Goal: Information Seeking & Learning: Learn about a topic

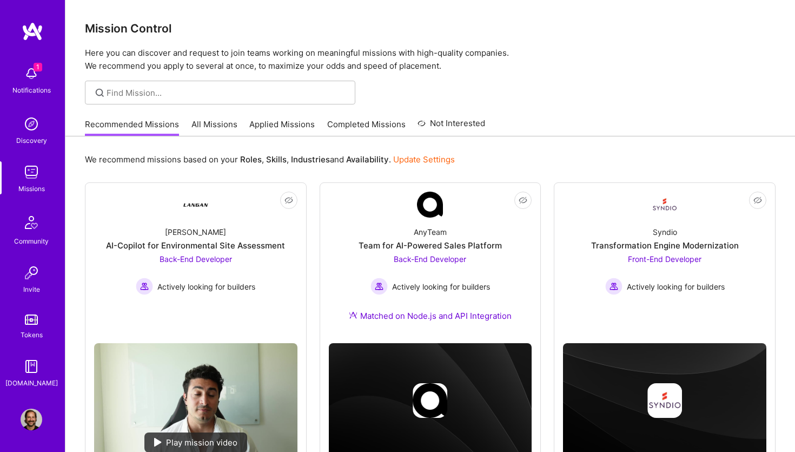
click at [33, 71] on img at bounding box center [32, 74] width 22 height 22
click at [32, 75] on div "1 Notifications Discovery Missions Community Invite Tokens [DOMAIN_NAME]" at bounding box center [32, 225] width 65 height 328
click at [225, 124] on link "All Missions" at bounding box center [215, 127] width 46 height 18
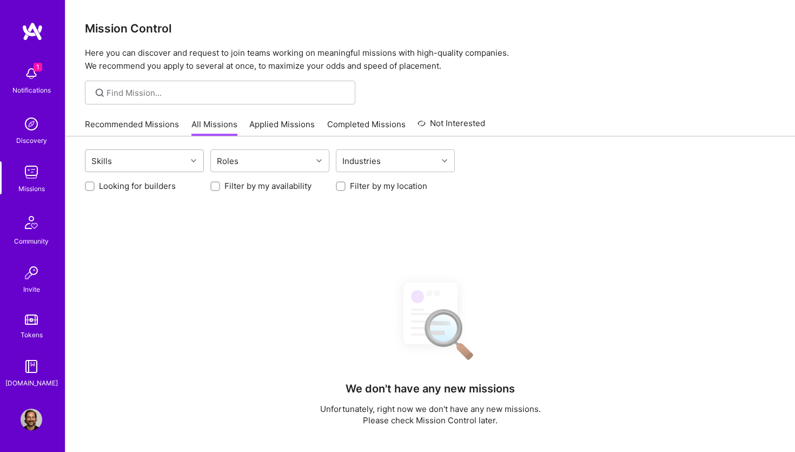
click at [150, 155] on div "Skills" at bounding box center [135, 161] width 101 height 22
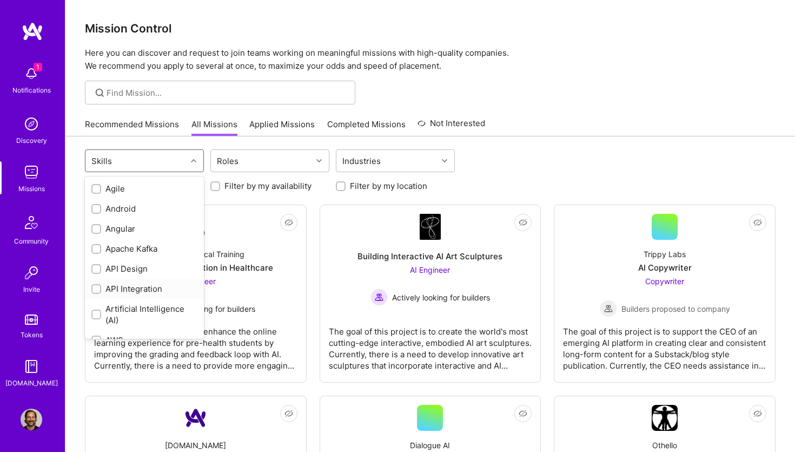
click at [100, 288] on input "checkbox" at bounding box center [98, 290] width 8 height 8
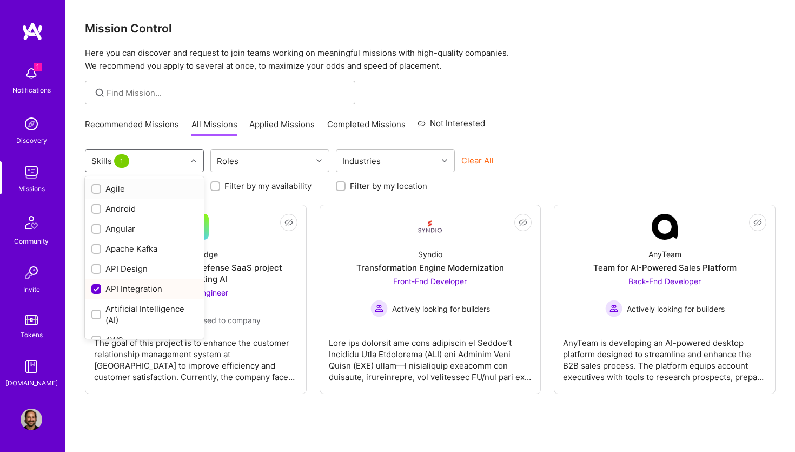
click at [100, 288] on input "checkbox" at bounding box center [98, 290] width 10 height 10
checkbox input "false"
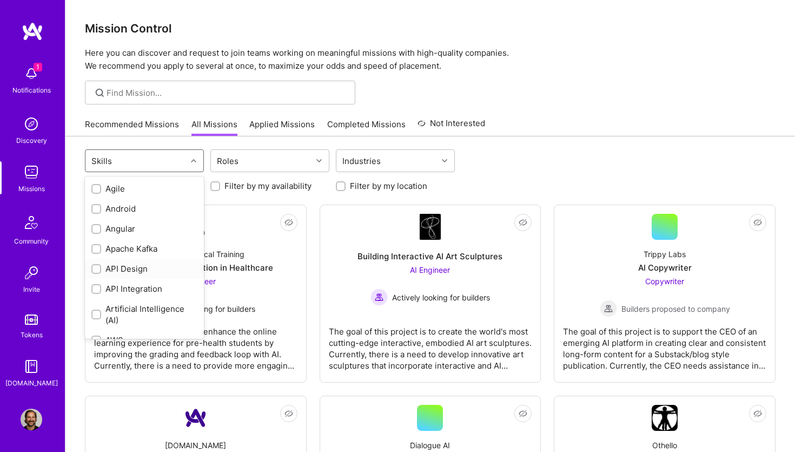
click at [96, 267] on input "checkbox" at bounding box center [98, 270] width 8 height 8
checkbox input "true"
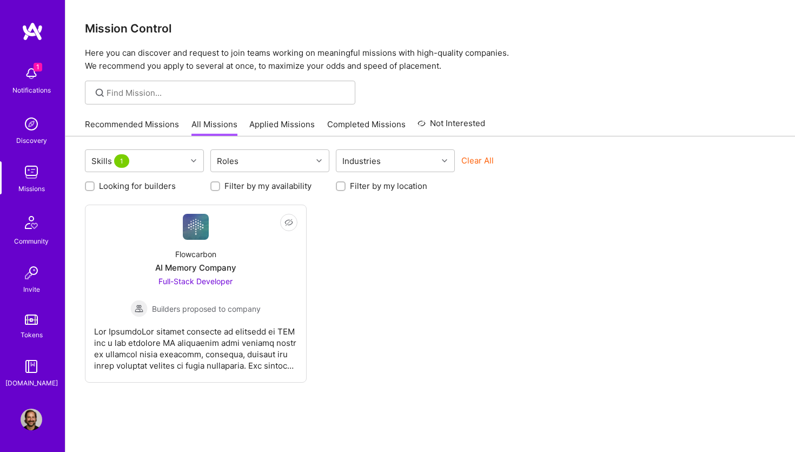
click at [448, 295] on div "Not Interested Flowcarbon AI Memory Company Full-Stack Developer Builders propo…" at bounding box center [430, 293] width 691 height 178
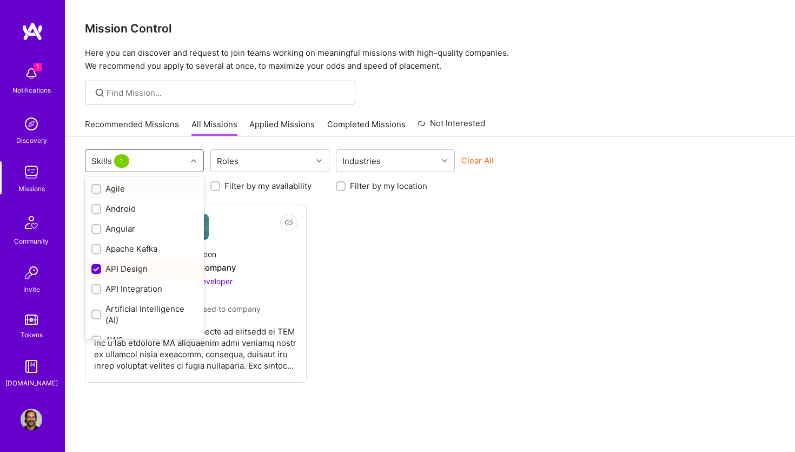
click at [189, 160] on div at bounding box center [195, 161] width 17 height 14
click at [103, 267] on div "API Design" at bounding box center [144, 268] width 106 height 11
checkbox input "false"
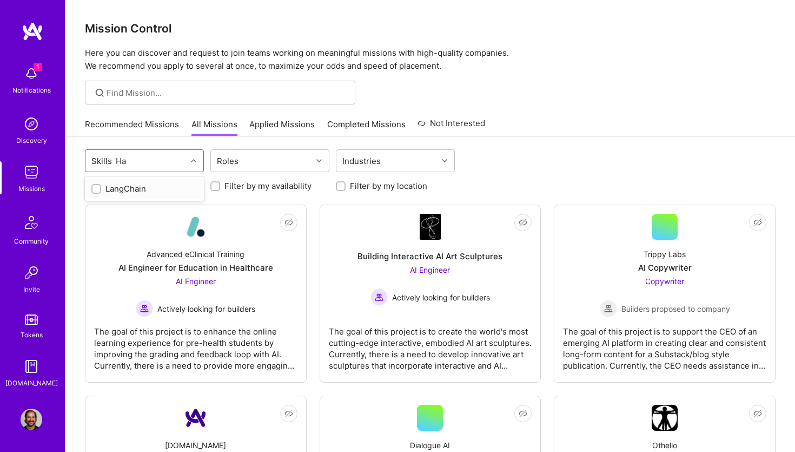
type input "H"
type input "f"
click at [194, 161] on icon at bounding box center [193, 160] width 5 height 5
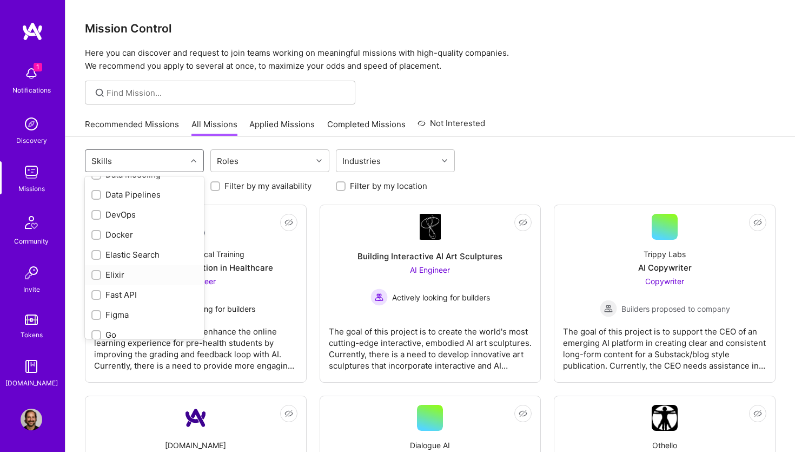
scroll to position [467, 0]
click at [98, 279] on label at bounding box center [96, 273] width 10 height 11
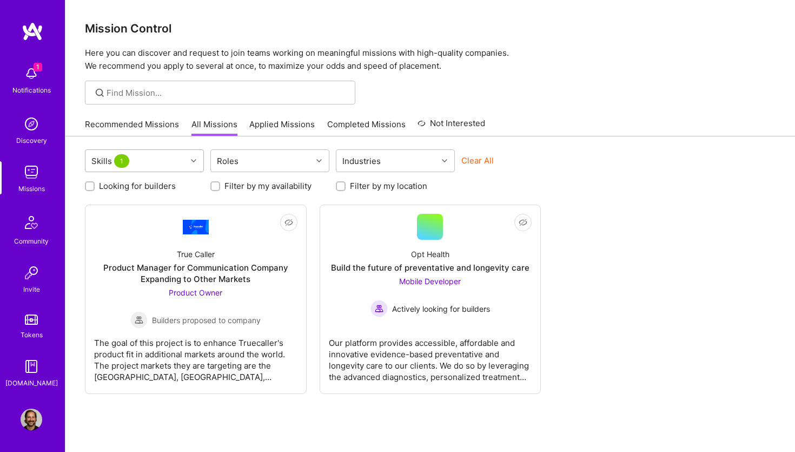
click at [195, 161] on icon at bounding box center [193, 160] width 5 height 5
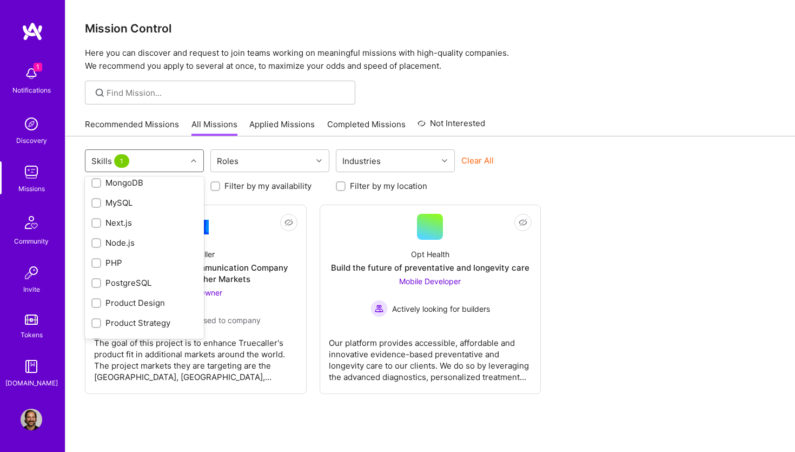
scroll to position [756, 0]
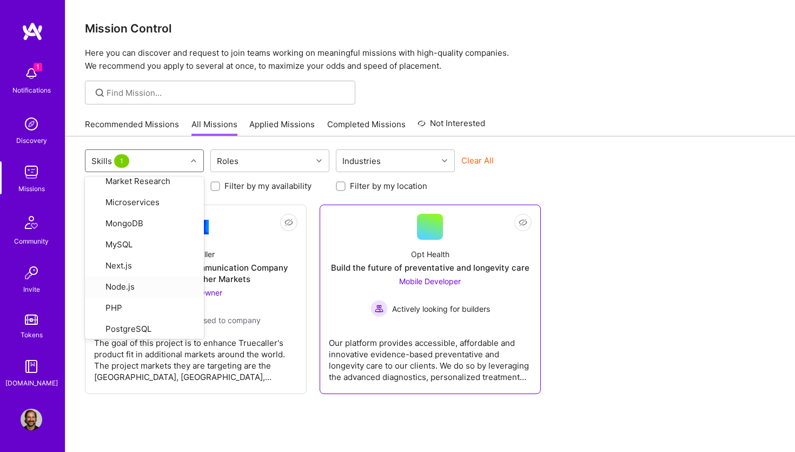
click at [420, 331] on div "Our platform provides accessible, affordable and innovative evidence-based prev…" at bounding box center [430, 355] width 203 height 54
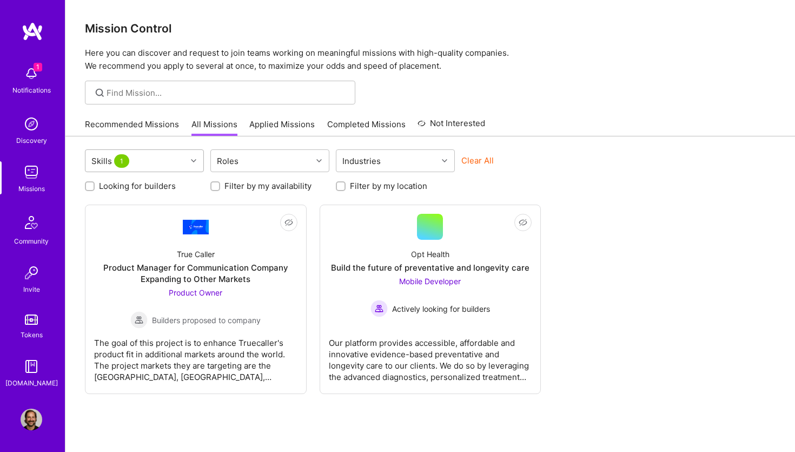
click at [200, 160] on div at bounding box center [195, 161] width 17 height 14
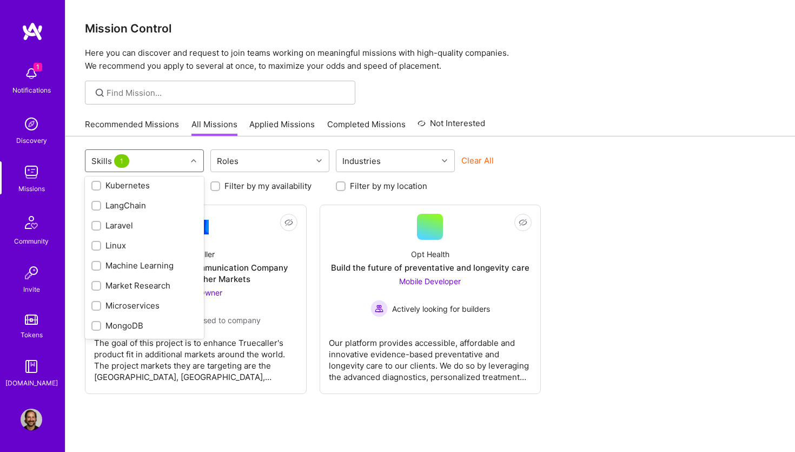
scroll to position [529, 0]
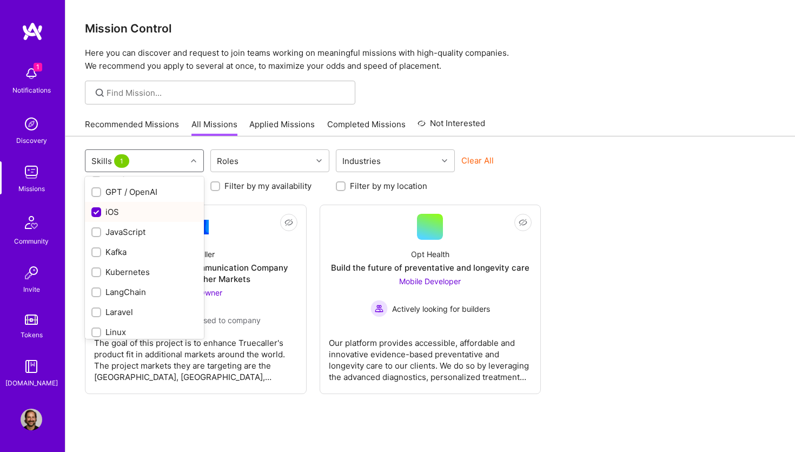
click at [95, 209] on input "checkbox" at bounding box center [98, 213] width 10 height 10
checkbox input "false"
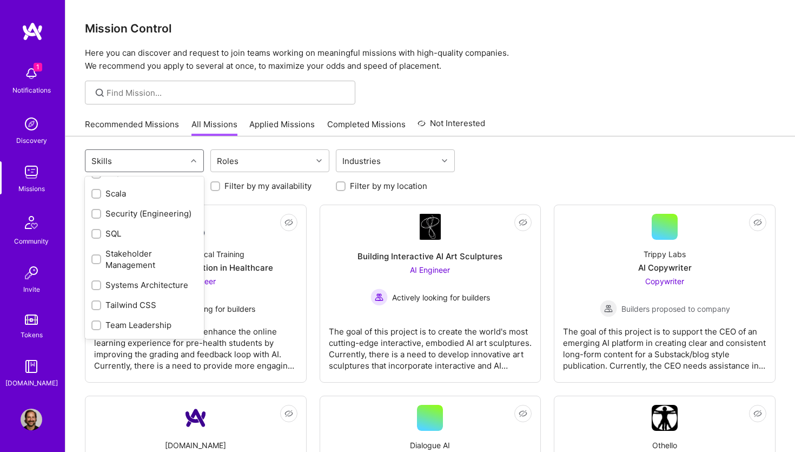
scroll to position [1144, 0]
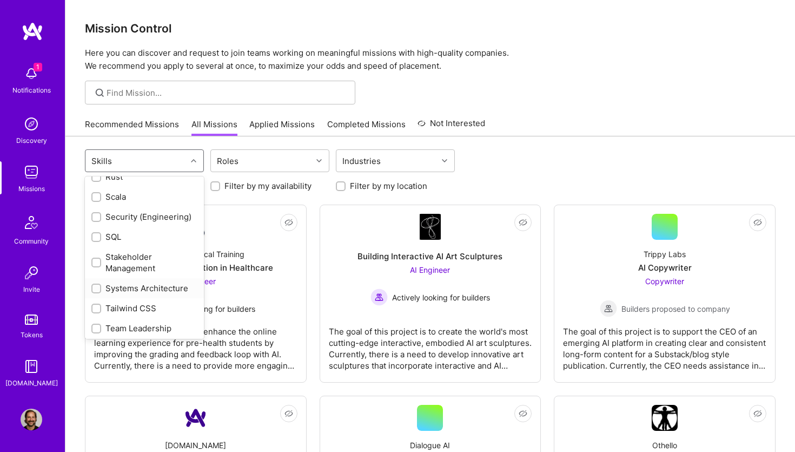
click at [95, 292] on input "checkbox" at bounding box center [98, 289] width 8 height 8
checkbox input "true"
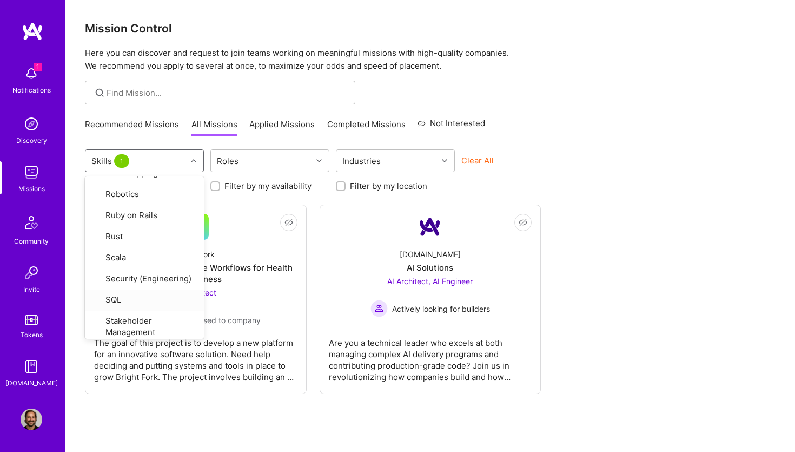
click at [675, 203] on div "option Systems Architecture, selected. option SQL focused, 60 of 71. 71 results…" at bounding box center [430, 316] width 730 height 361
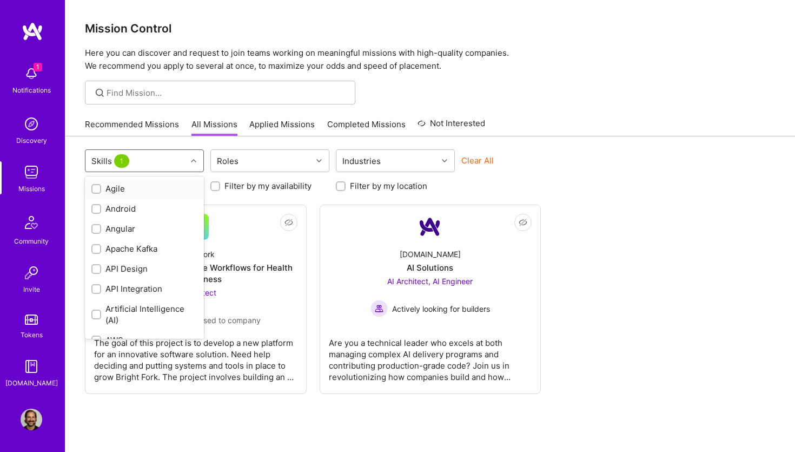
click at [154, 160] on div "Skills 1" at bounding box center [135, 161] width 101 height 22
click at [98, 291] on input "checkbox" at bounding box center [98, 290] width 8 height 8
checkbox input "true"
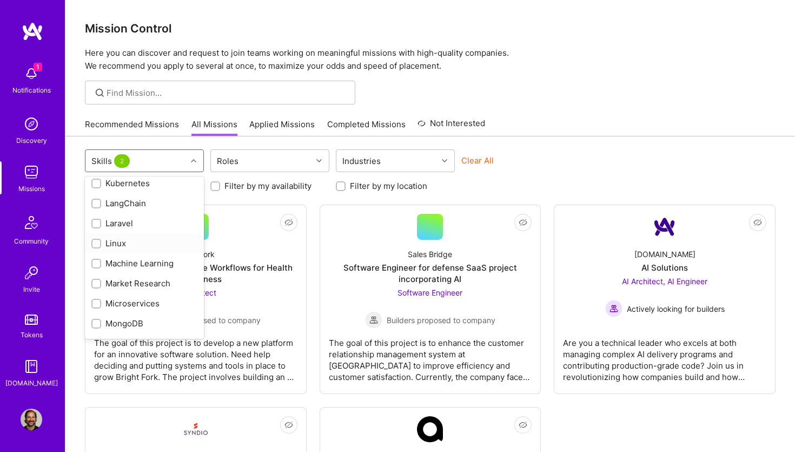
scroll to position [618, 0]
click at [98, 241] on input "checkbox" at bounding box center [98, 243] width 8 height 8
checkbox input "true"
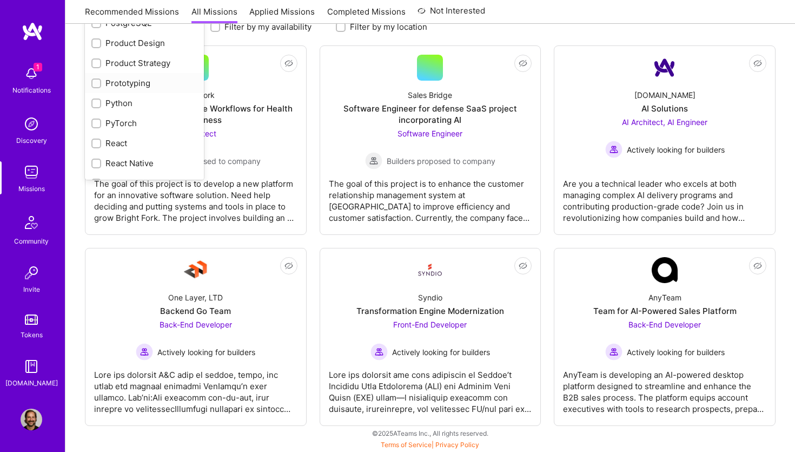
scroll to position [859, 0]
click at [96, 104] on input "checkbox" at bounding box center [98, 104] width 8 height 8
checkbox input "true"
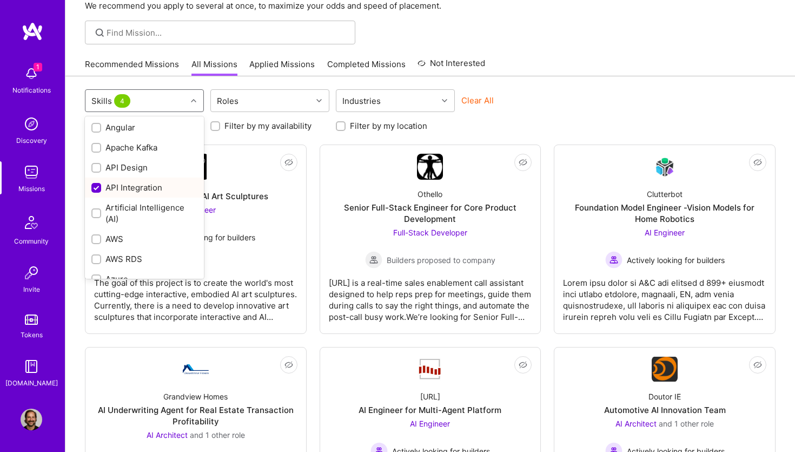
scroll to position [0, 0]
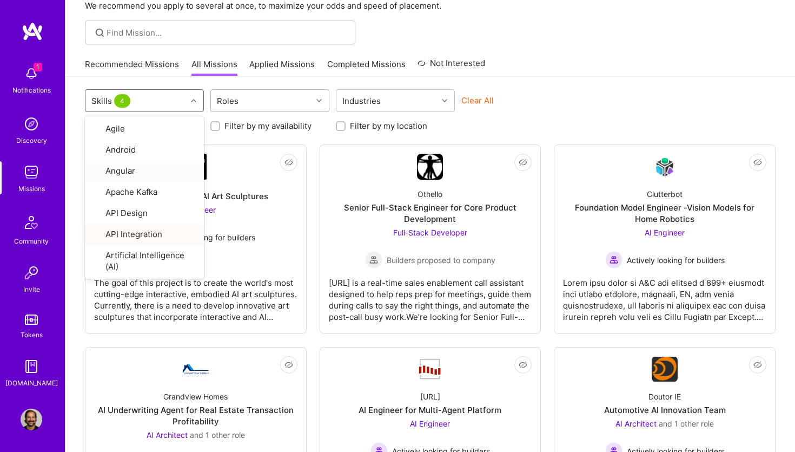
click at [291, 99] on div "Roles" at bounding box center [261, 101] width 101 height 22
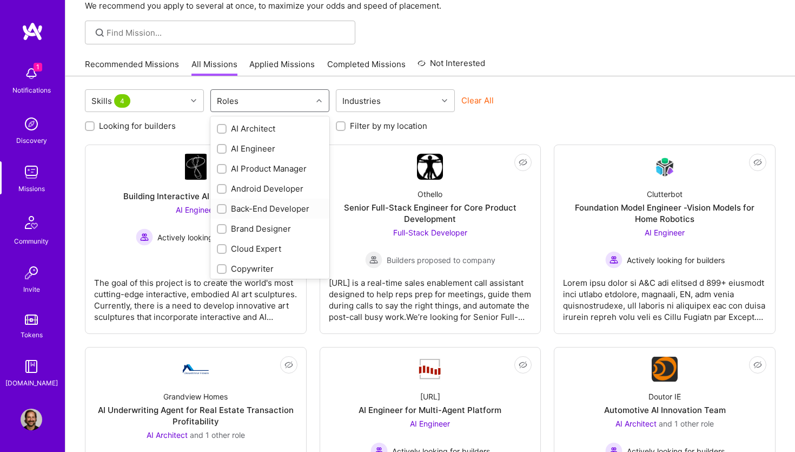
click at [221, 209] on input "checkbox" at bounding box center [223, 210] width 8 height 8
checkbox input "true"
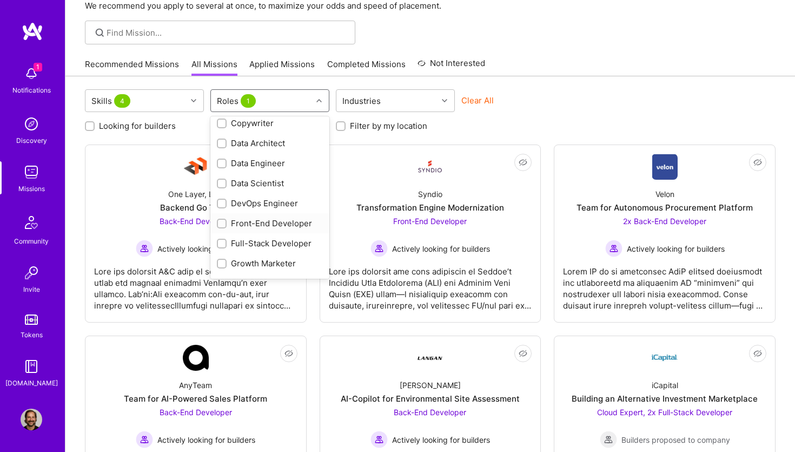
scroll to position [147, 0]
click at [222, 242] on input "checkbox" at bounding box center [223, 243] width 8 height 8
checkbox input "true"
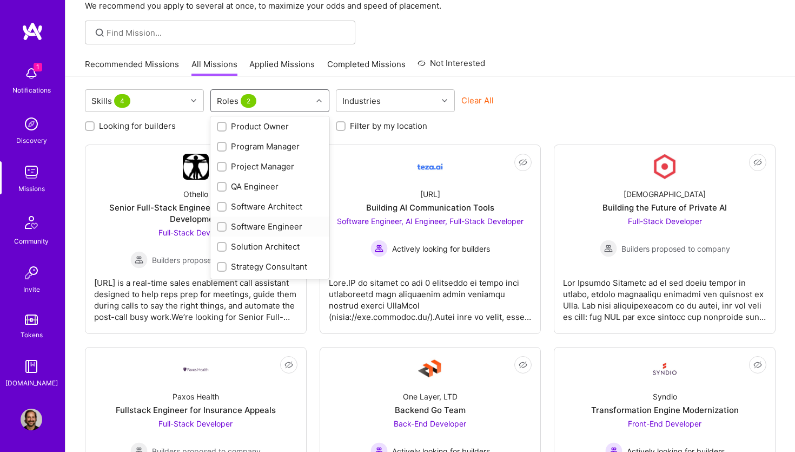
scroll to position [403, 0]
click at [221, 186] on input "checkbox" at bounding box center [223, 187] width 8 height 8
checkbox input "true"
click at [222, 202] on div at bounding box center [222, 207] width 10 height 10
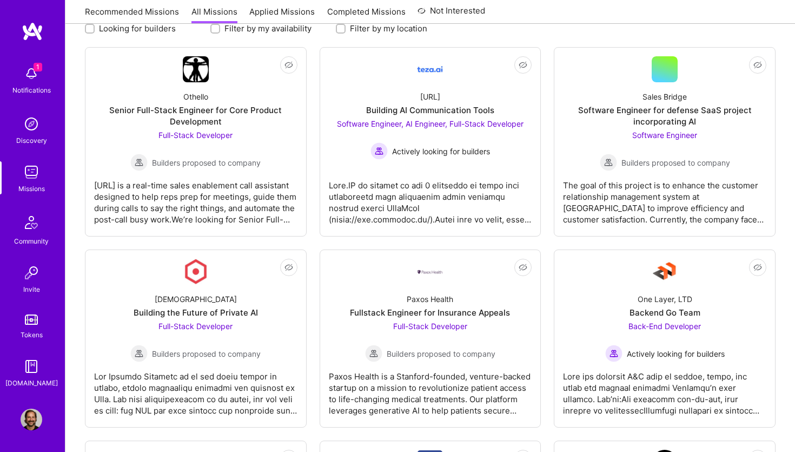
scroll to position [0, 0]
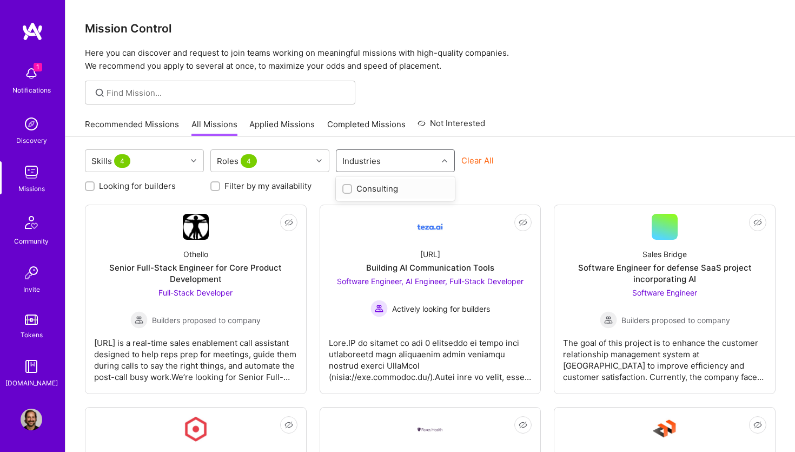
click at [402, 160] on div "Industries" at bounding box center [387, 161] width 101 height 22
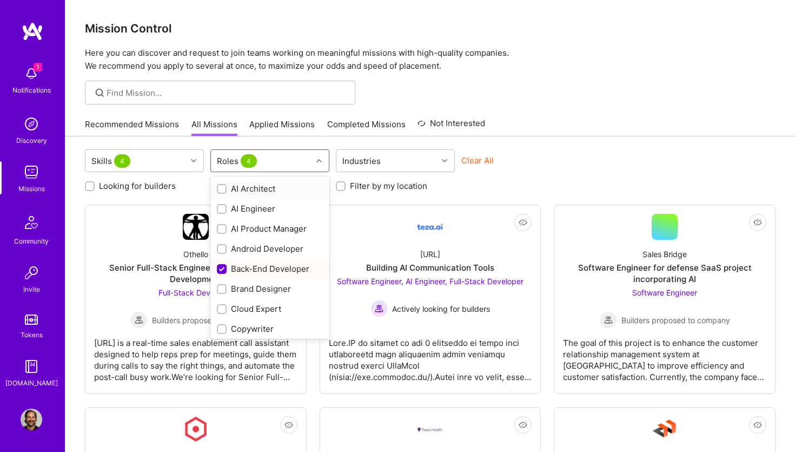
click at [282, 163] on div "Roles 4" at bounding box center [261, 161] width 101 height 22
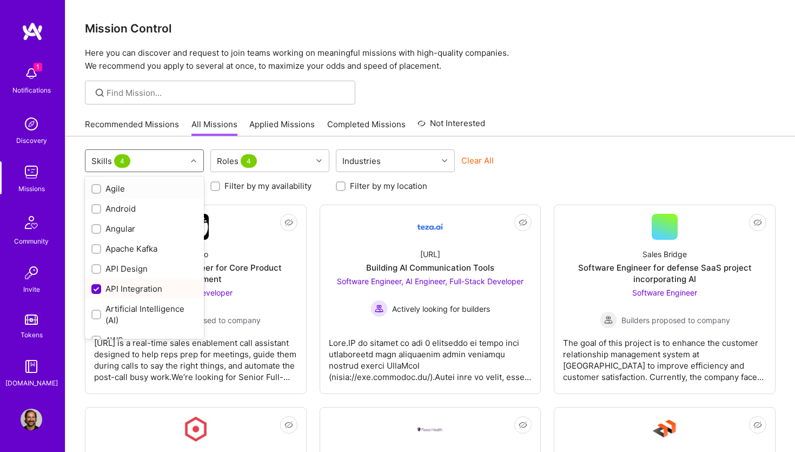
click at [172, 163] on div "Skills 4" at bounding box center [135, 161] width 101 height 22
click at [96, 288] on input "checkbox" at bounding box center [98, 290] width 10 height 10
checkbox input "false"
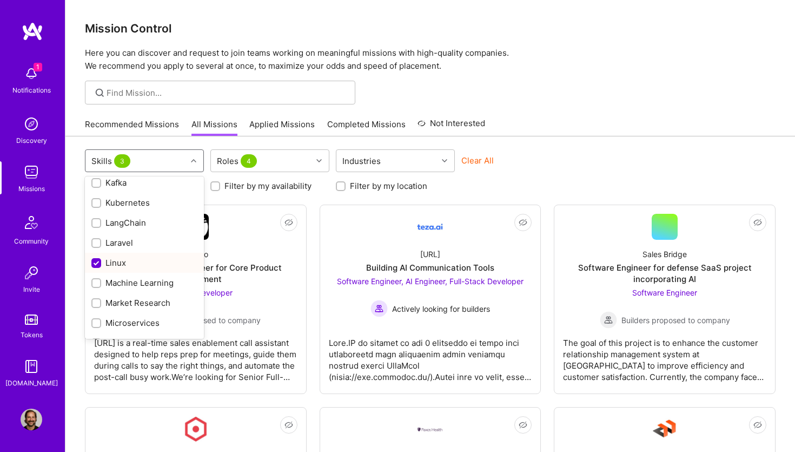
scroll to position [599, 0]
click at [95, 261] on input "checkbox" at bounding box center [98, 263] width 10 height 10
checkbox input "false"
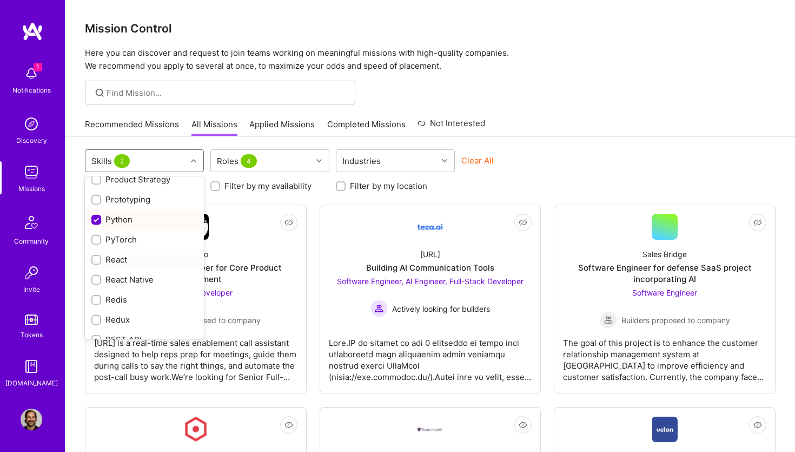
scroll to position [901, 0]
click at [97, 217] on input "checkbox" at bounding box center [98, 221] width 10 height 10
checkbox input "false"
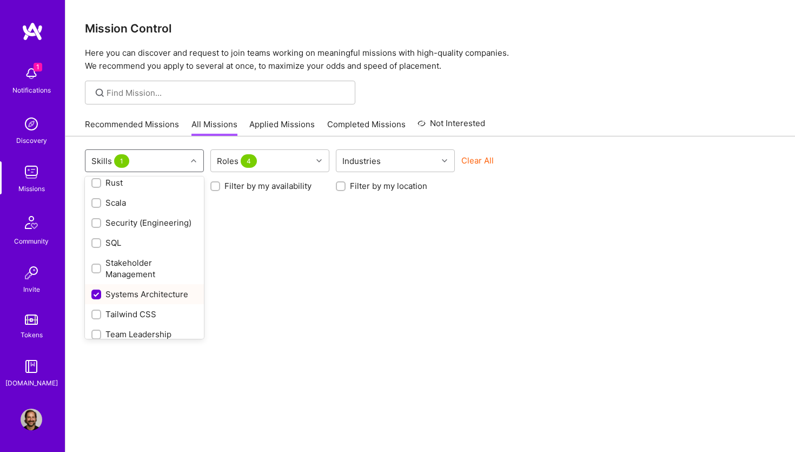
scroll to position [1140, 0]
click at [95, 294] on input "checkbox" at bounding box center [98, 293] width 10 height 10
checkbox input "false"
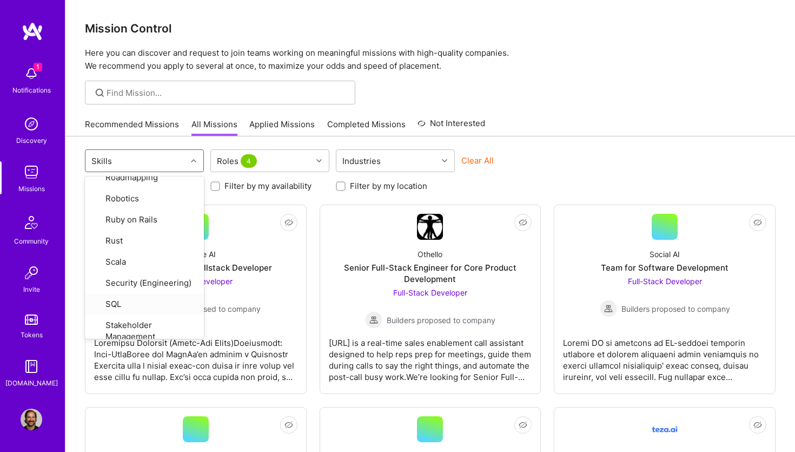
click at [572, 126] on div "Recommended Missions All Missions Applied Missions Completed Missions Not Inter…" at bounding box center [430, 124] width 691 height 23
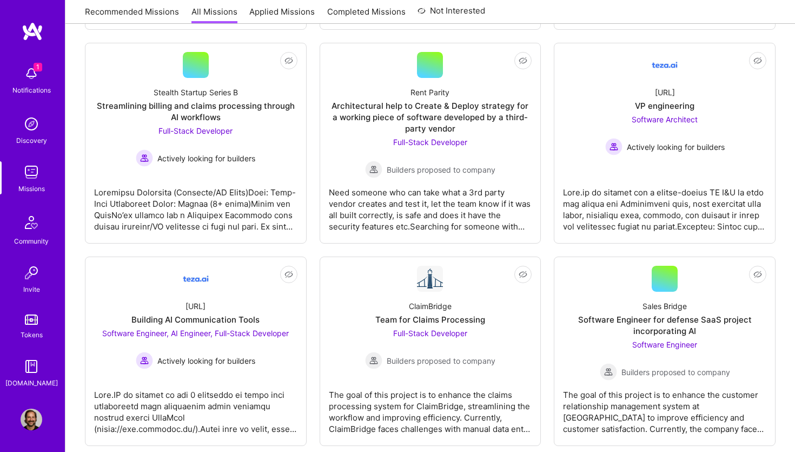
scroll to position [0, 0]
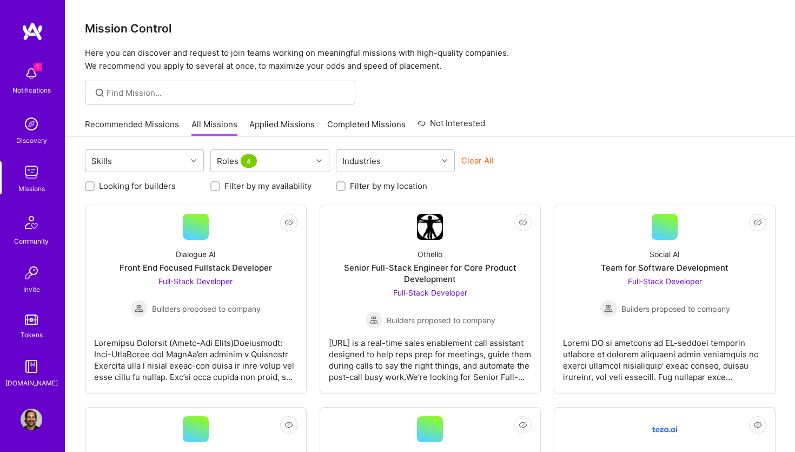
click at [31, 81] on img at bounding box center [32, 74] width 22 height 22
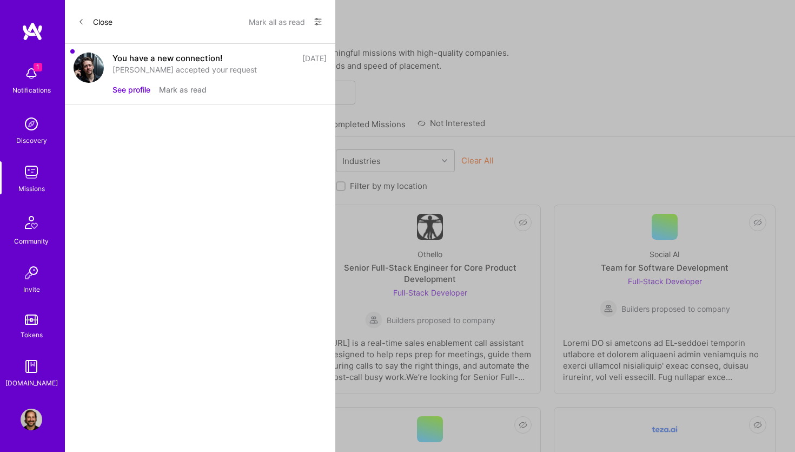
click at [176, 63] on div "You have a new connection!" at bounding box center [168, 57] width 110 height 11
click at [320, 17] on button at bounding box center [318, 23] width 9 height 15
click at [203, 235] on div at bounding box center [397, 226] width 795 height 452
click at [313, 22] on div "Show all notifications Show unread notifications only" at bounding box center [313, 21] width 17 height 17
click at [317, 22] on icon at bounding box center [318, 22] width 6 height 2
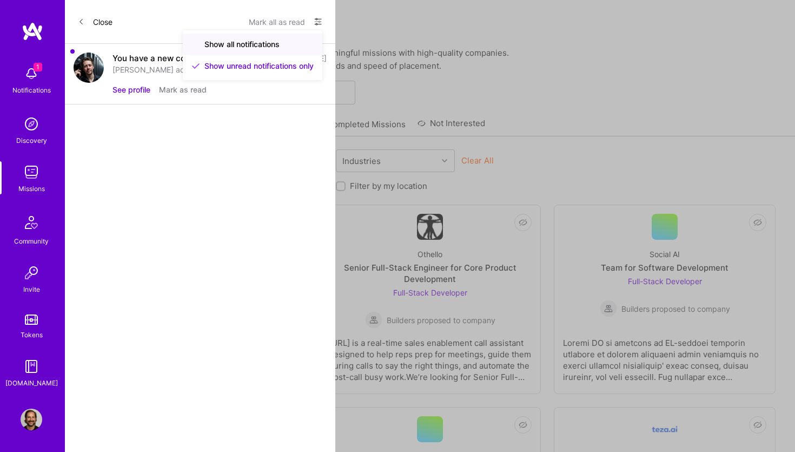
click at [206, 43] on span "Show all notifications" at bounding box center [241, 44] width 75 height 11
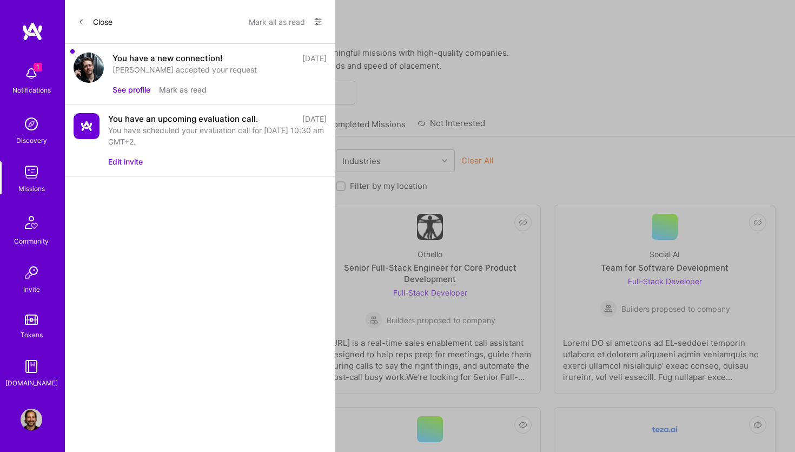
click at [128, 90] on button "See profile" at bounding box center [132, 89] width 38 height 11
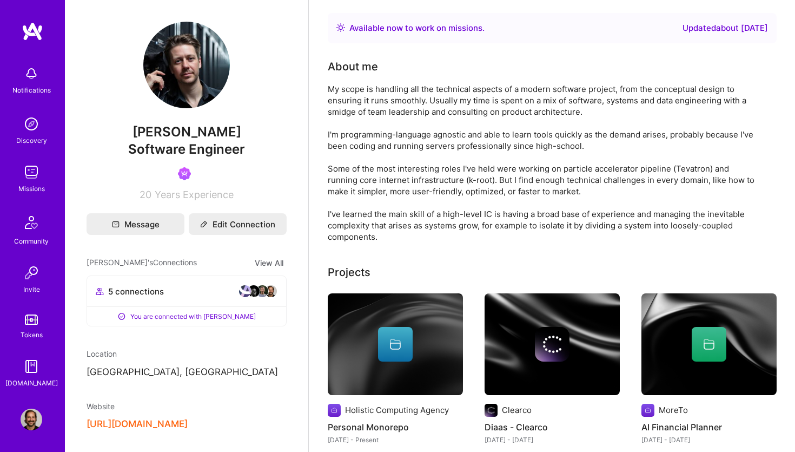
click at [32, 420] on img at bounding box center [32, 419] width 22 height 22
